Goal: Browse casually

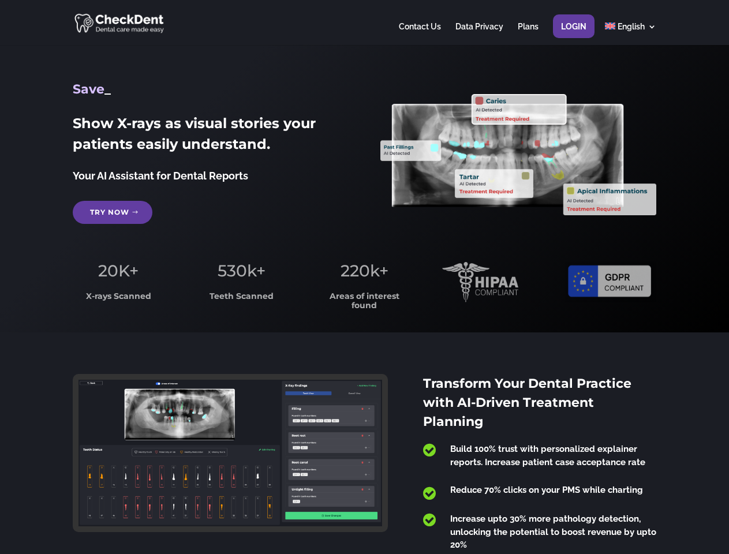
click at [364, 277] on span "220k+" at bounding box center [365, 271] width 48 height 20
click at [364, 23] on div at bounding box center [364, 22] width 583 height 45
click at [364, 277] on span "220k+" at bounding box center [365, 271] width 48 height 20
